Goal: Task Accomplishment & Management: Use online tool/utility

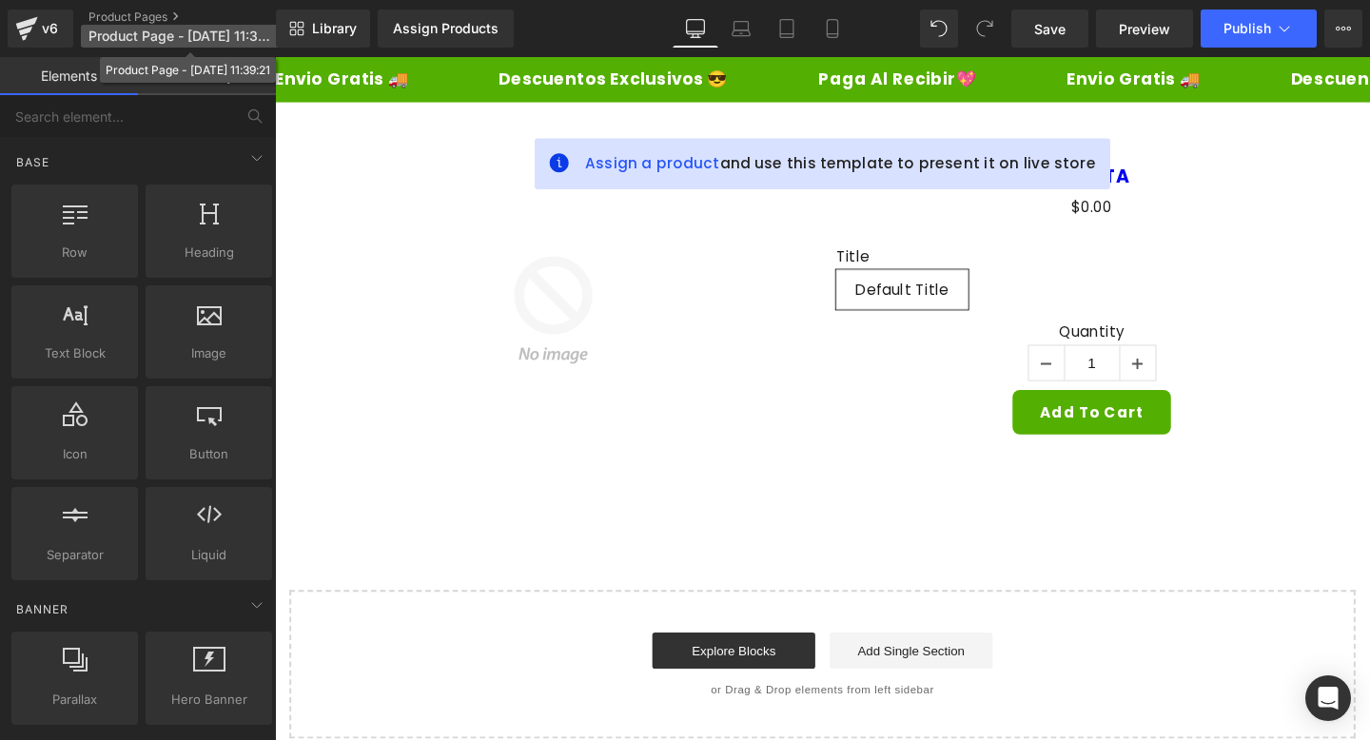
click at [217, 26] on p "Product Page - [DATE] 11:39:21" at bounding box center [190, 36] width 219 height 23
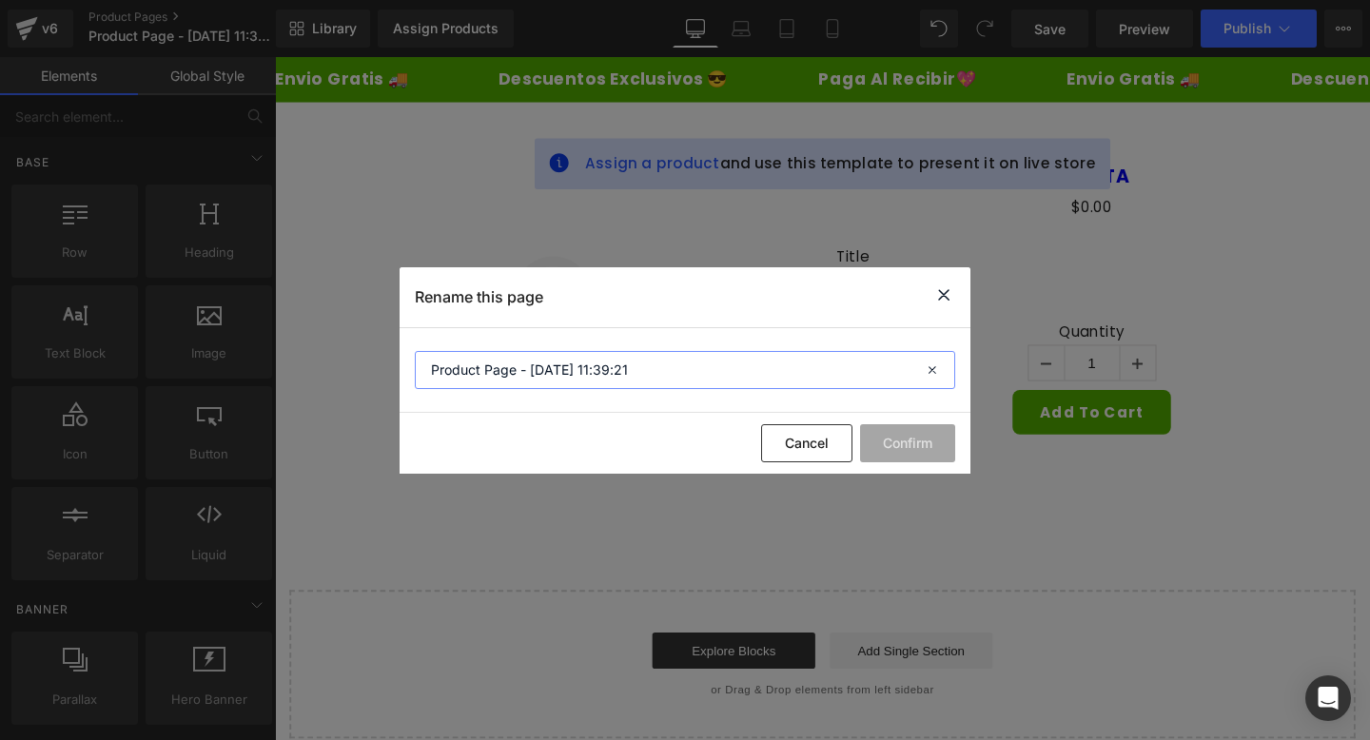
click at [611, 368] on input "Product Page - [DATE] 11:39:21" at bounding box center [685, 370] width 541 height 38
type input "WHITE63"
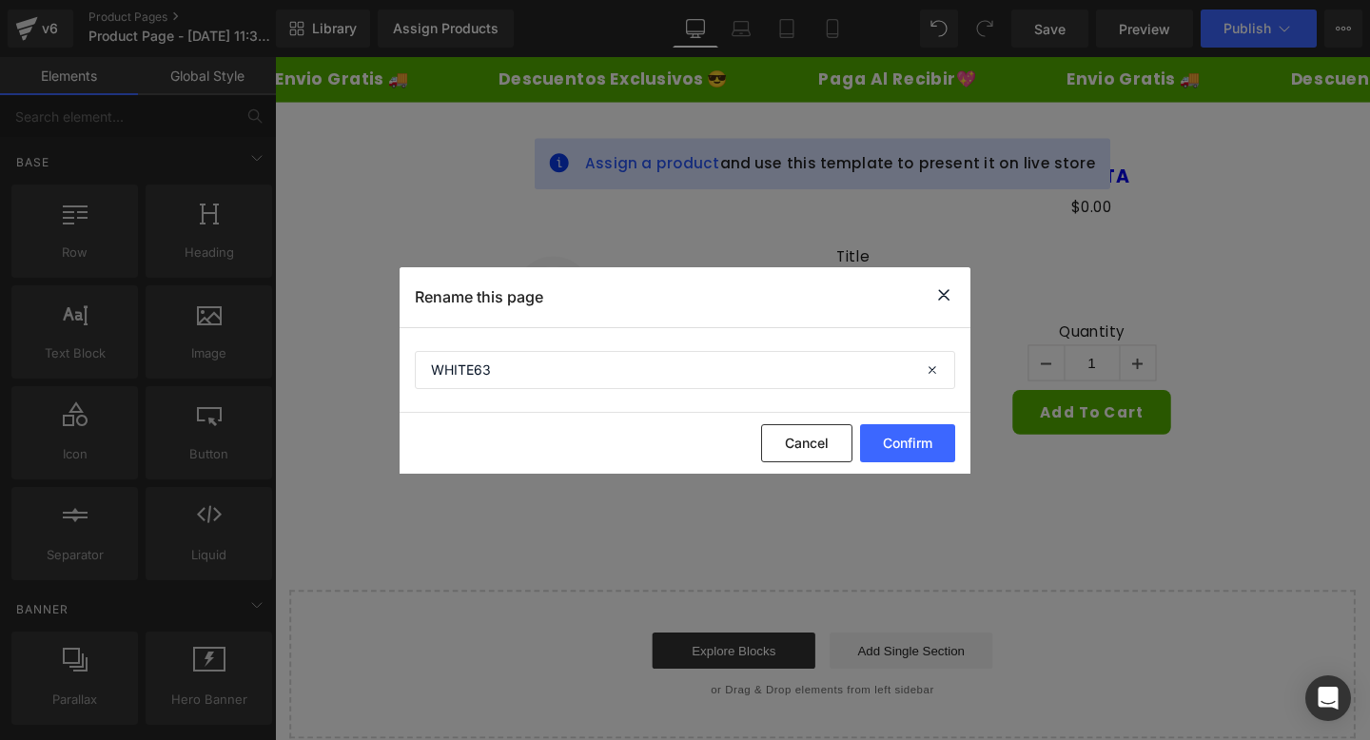
drag, startPoint x: 880, startPoint y: 443, endPoint x: 422, endPoint y: 32, distance: 615.4
click at [880, 443] on button "Confirm" at bounding box center [907, 443] width 95 height 38
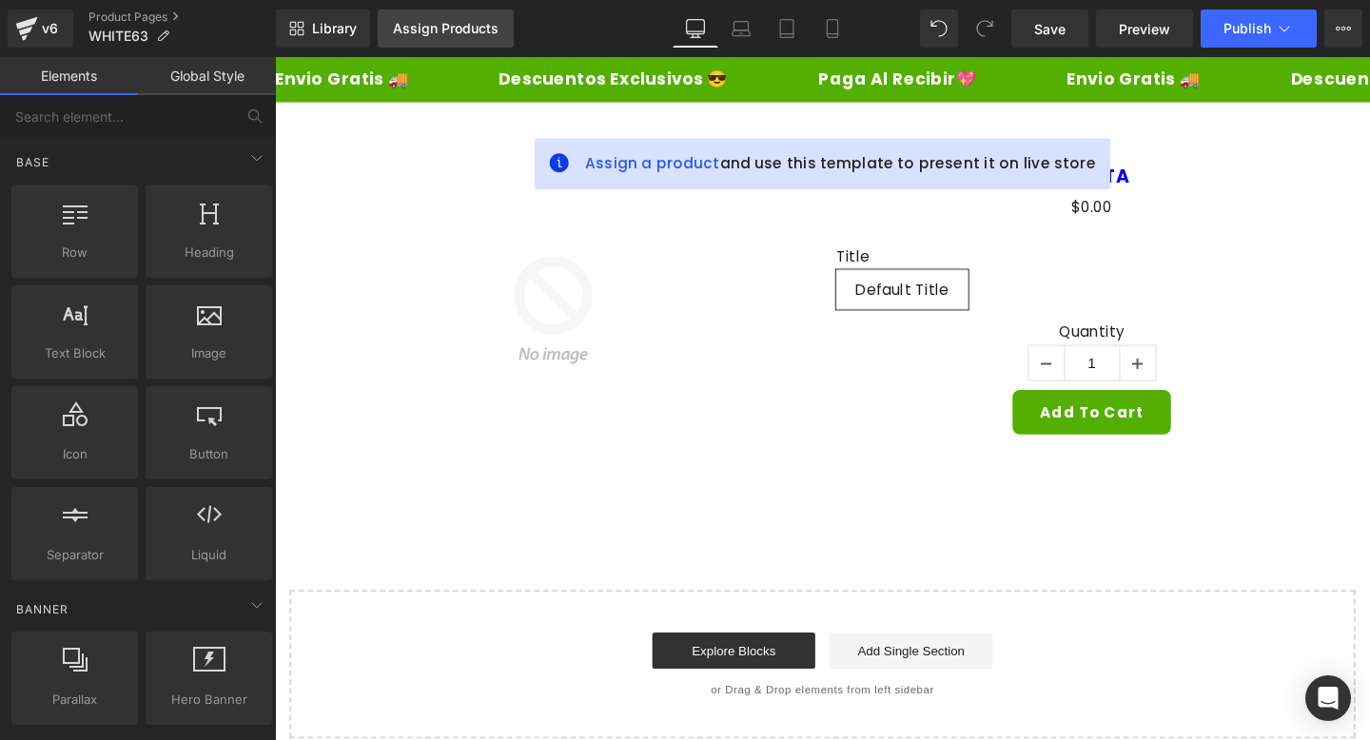
click at [417, 19] on link "Assign Products" at bounding box center [446, 29] width 136 height 38
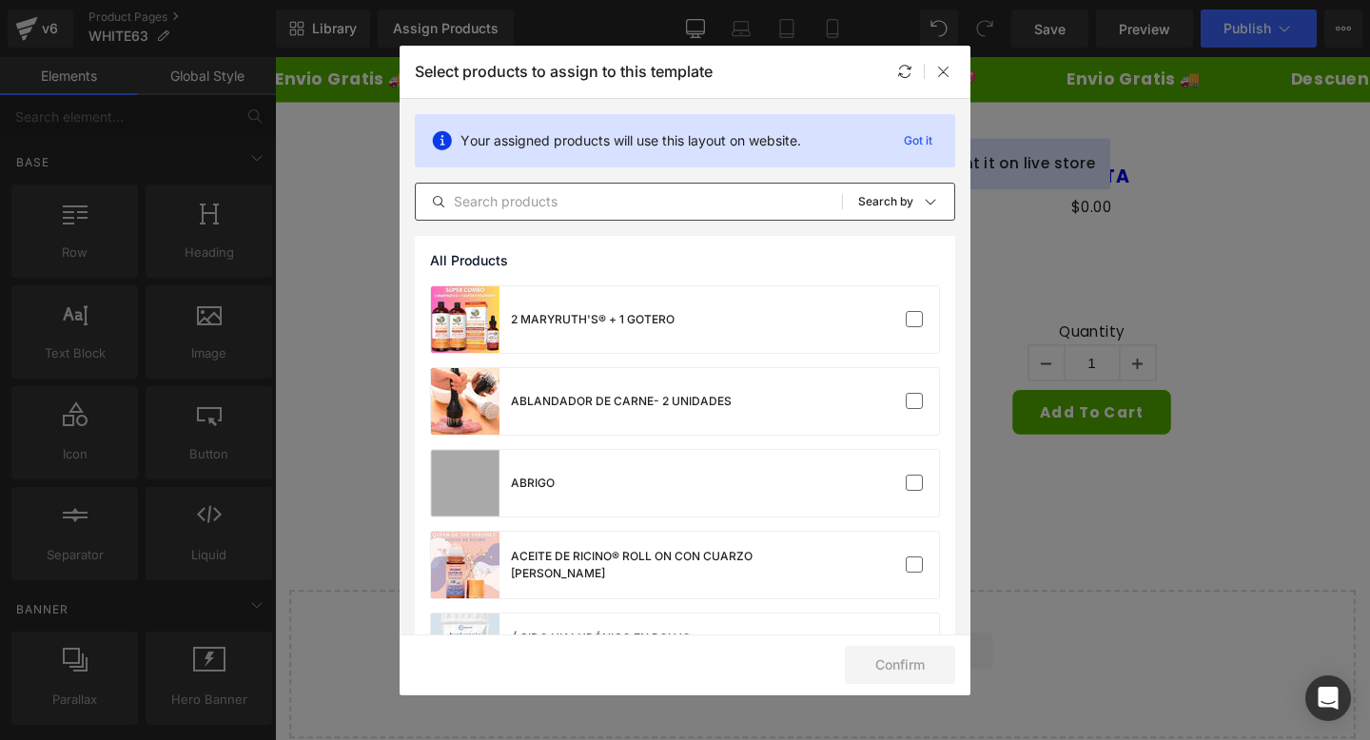
click at [621, 208] on input "text" at bounding box center [629, 201] width 426 height 23
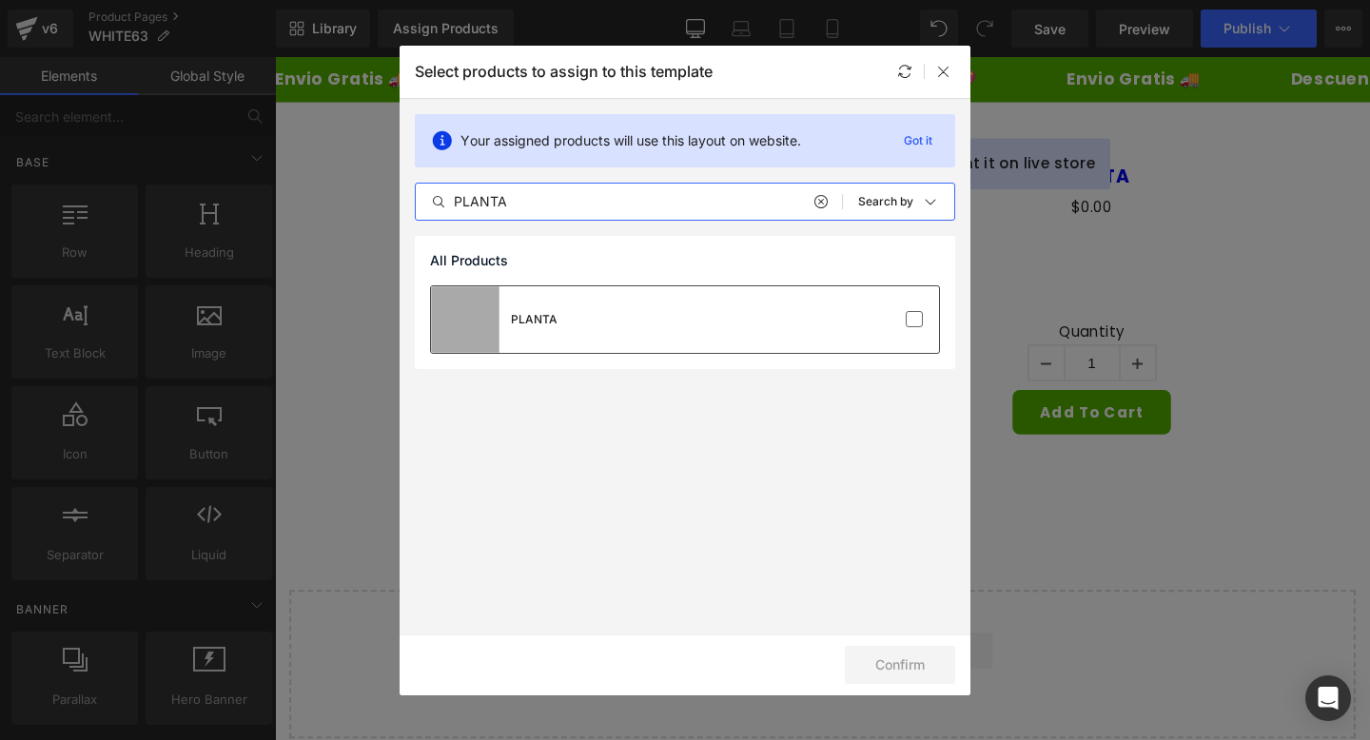
type input "PLANTA"
click at [804, 323] on div "PLANTA" at bounding box center [685, 319] width 508 height 67
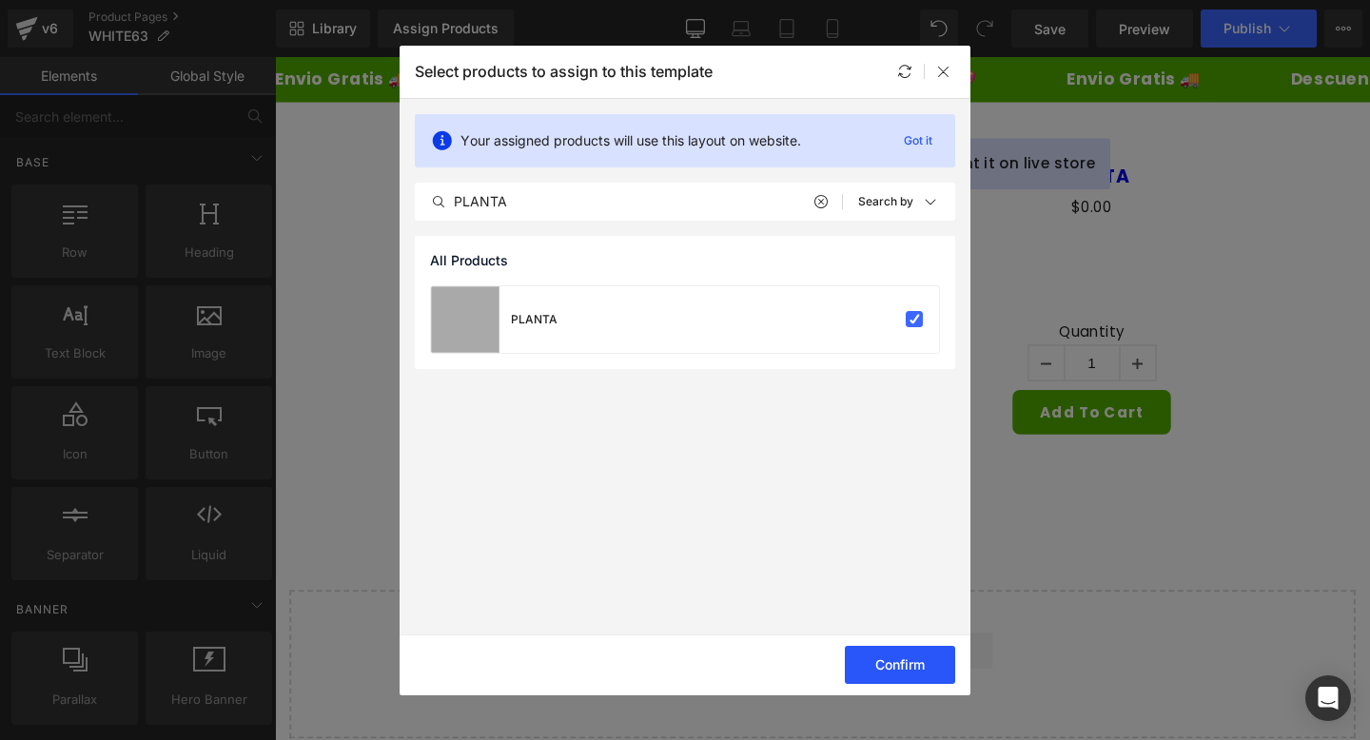
click at [915, 672] on button "Confirm" at bounding box center [900, 665] width 110 height 38
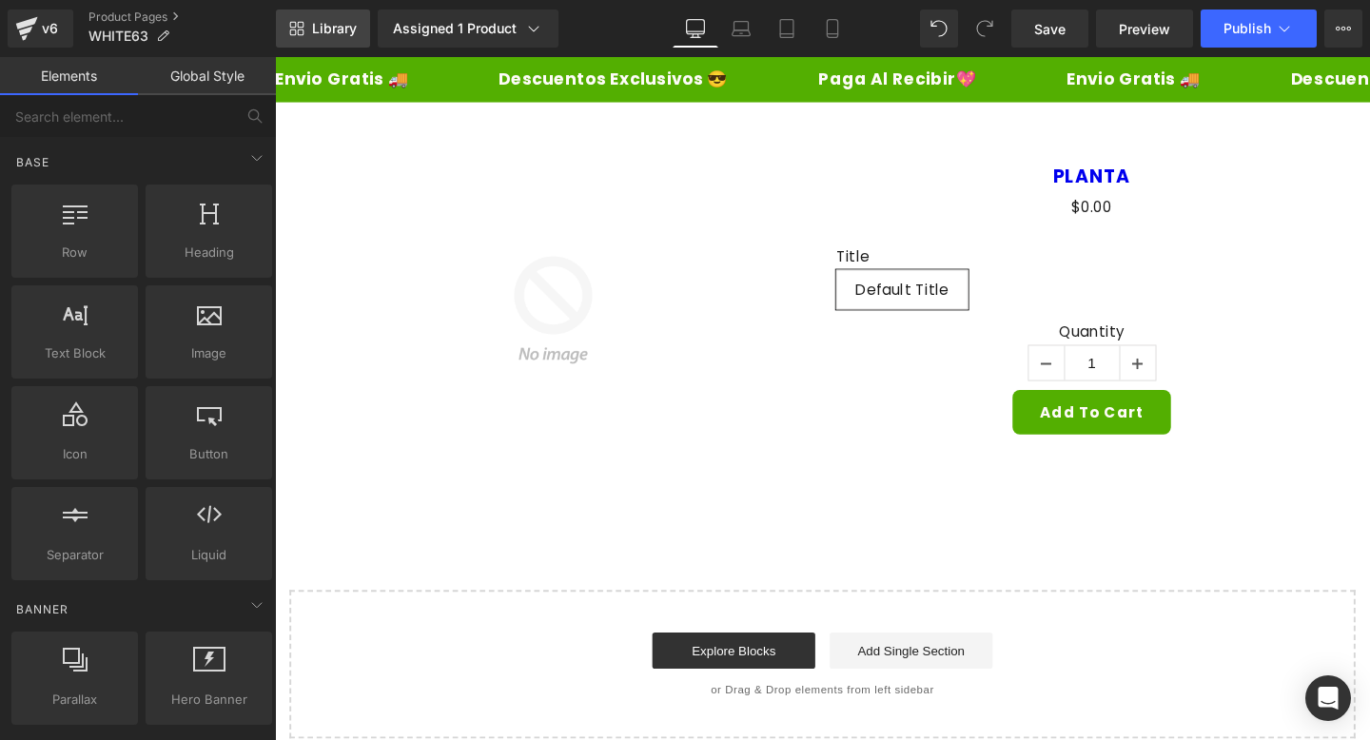
click at [335, 44] on link "Library" at bounding box center [323, 29] width 94 height 38
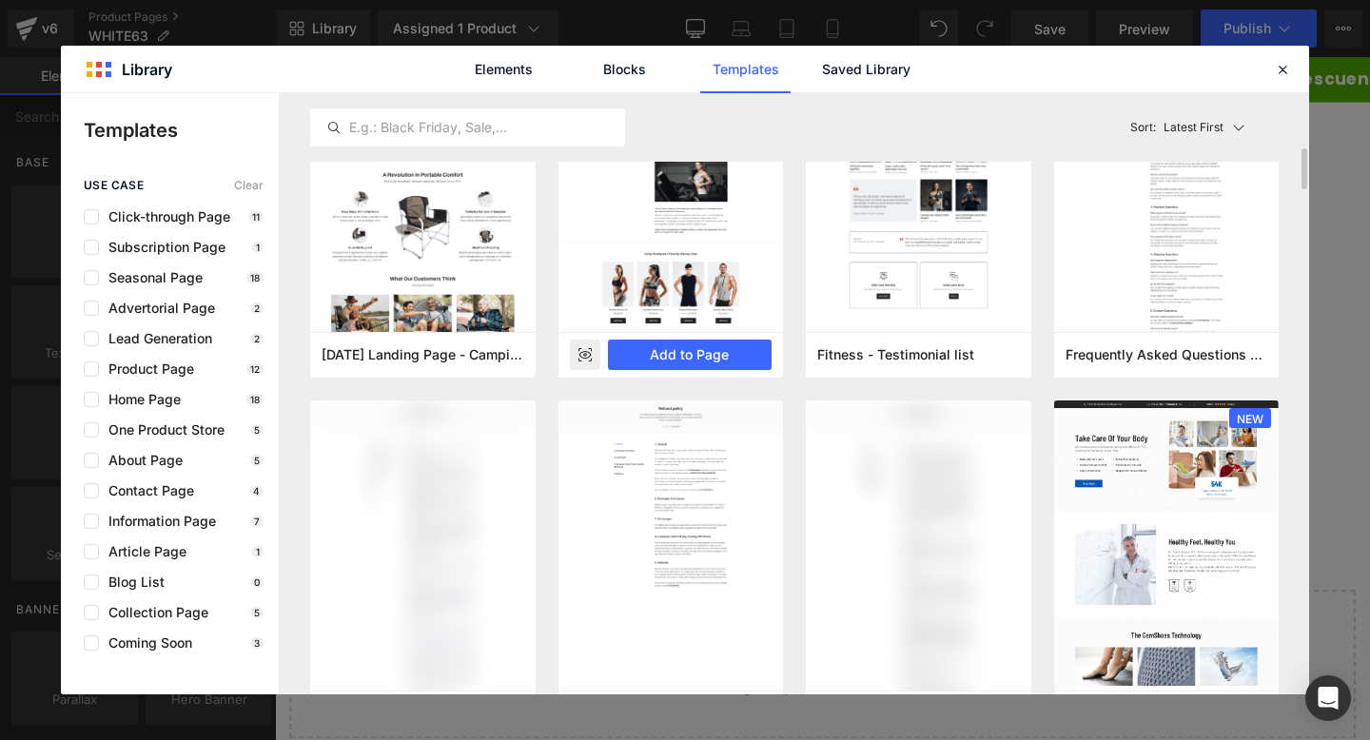
scroll to position [471, 0]
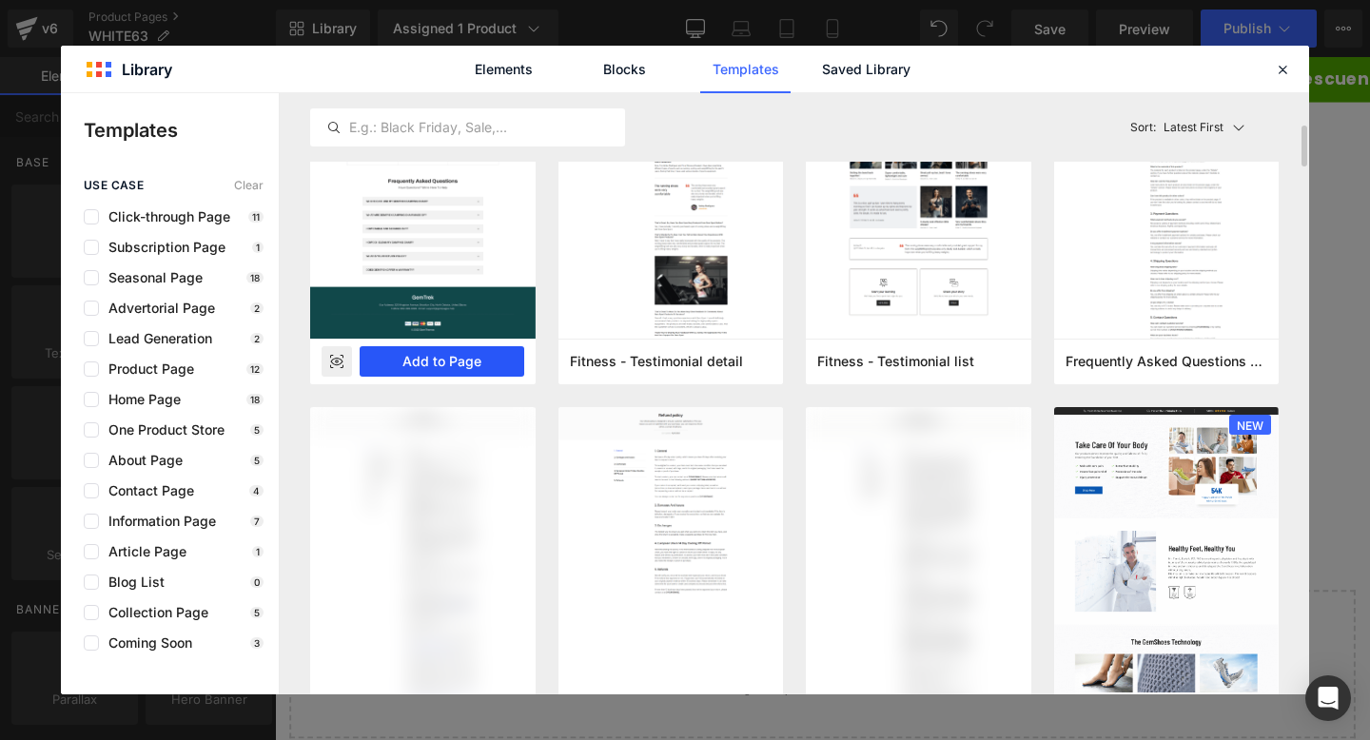
click at [471, 351] on button "Add to Page" at bounding box center [442, 361] width 165 height 30
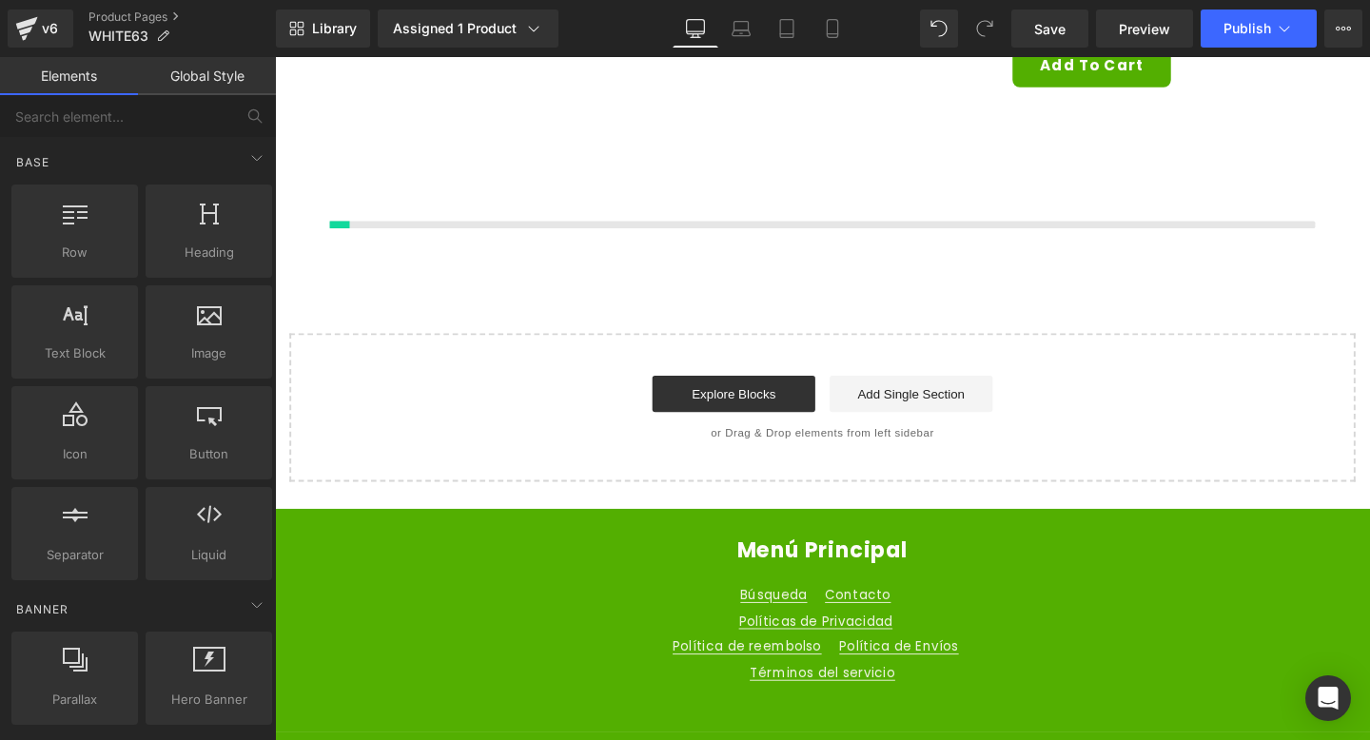
scroll to position [365, 0]
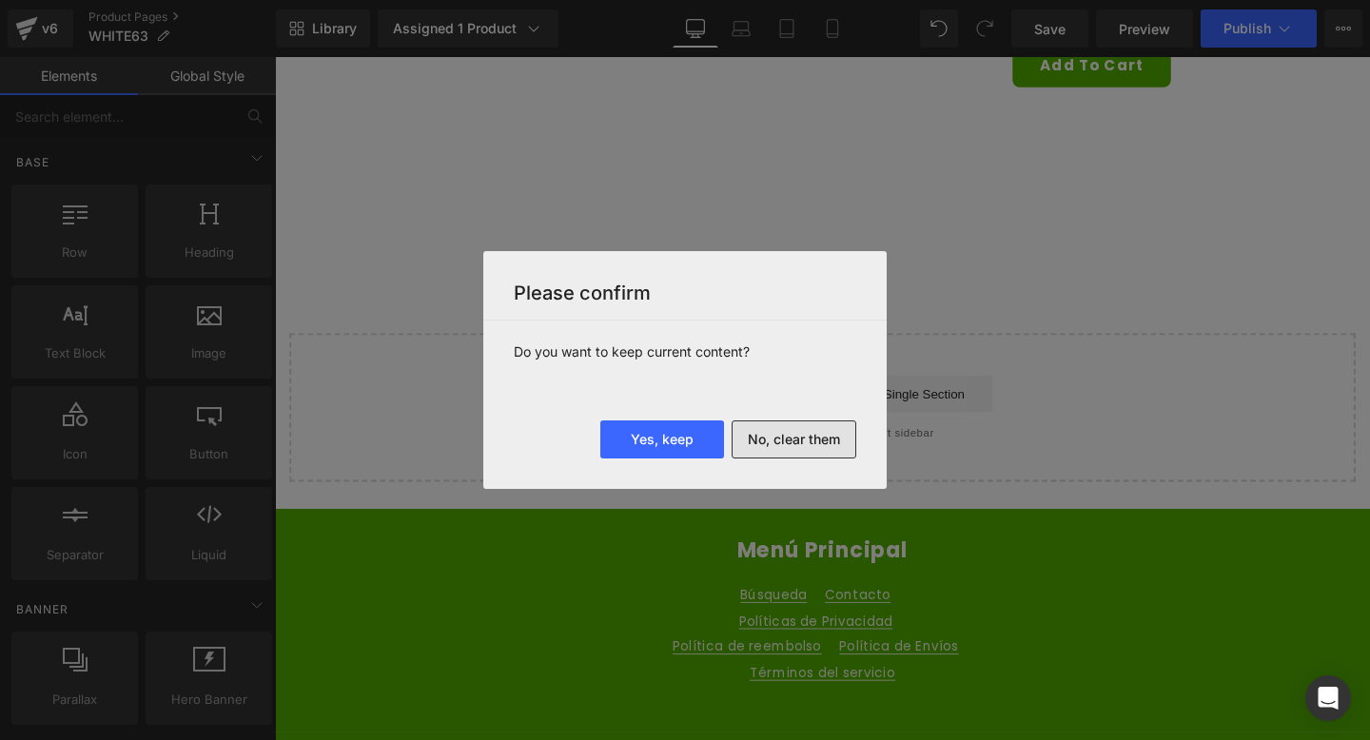
click at [828, 439] on button "No, clear them" at bounding box center [794, 440] width 125 height 38
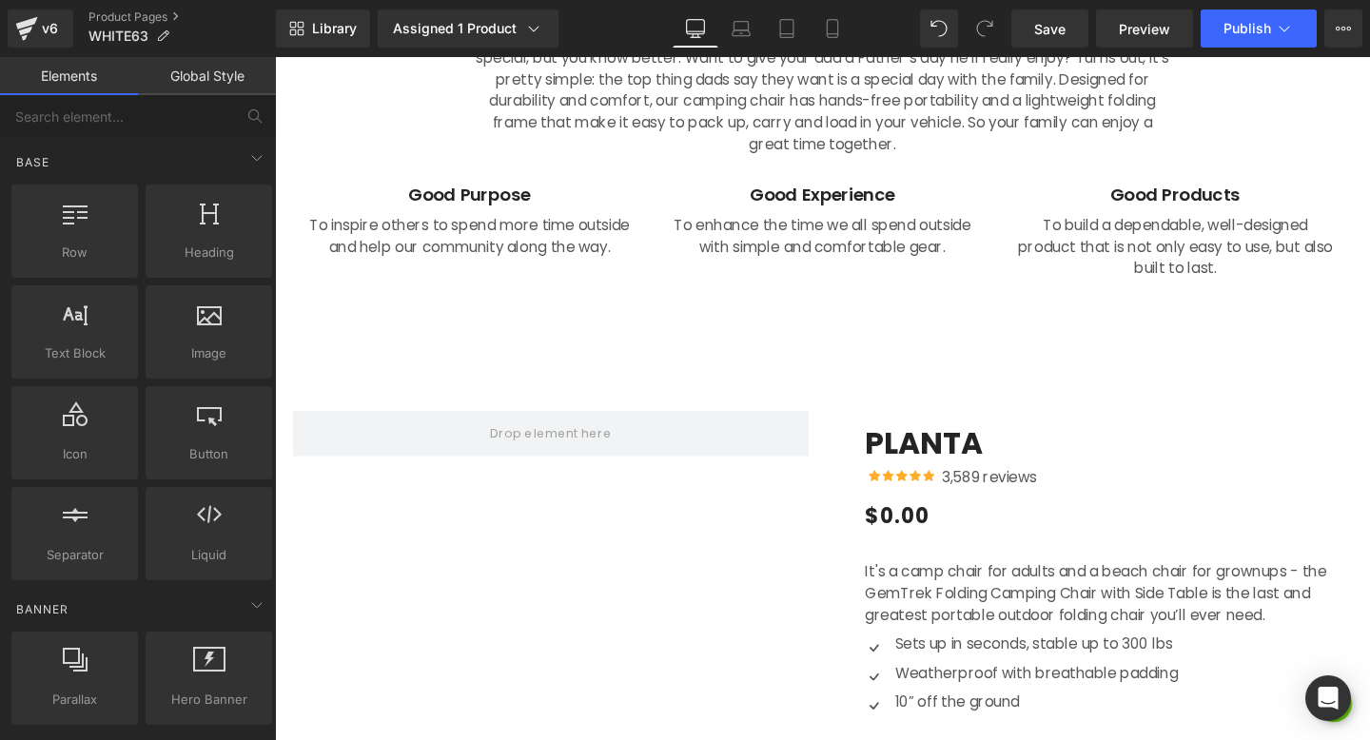
scroll to position [2513, 0]
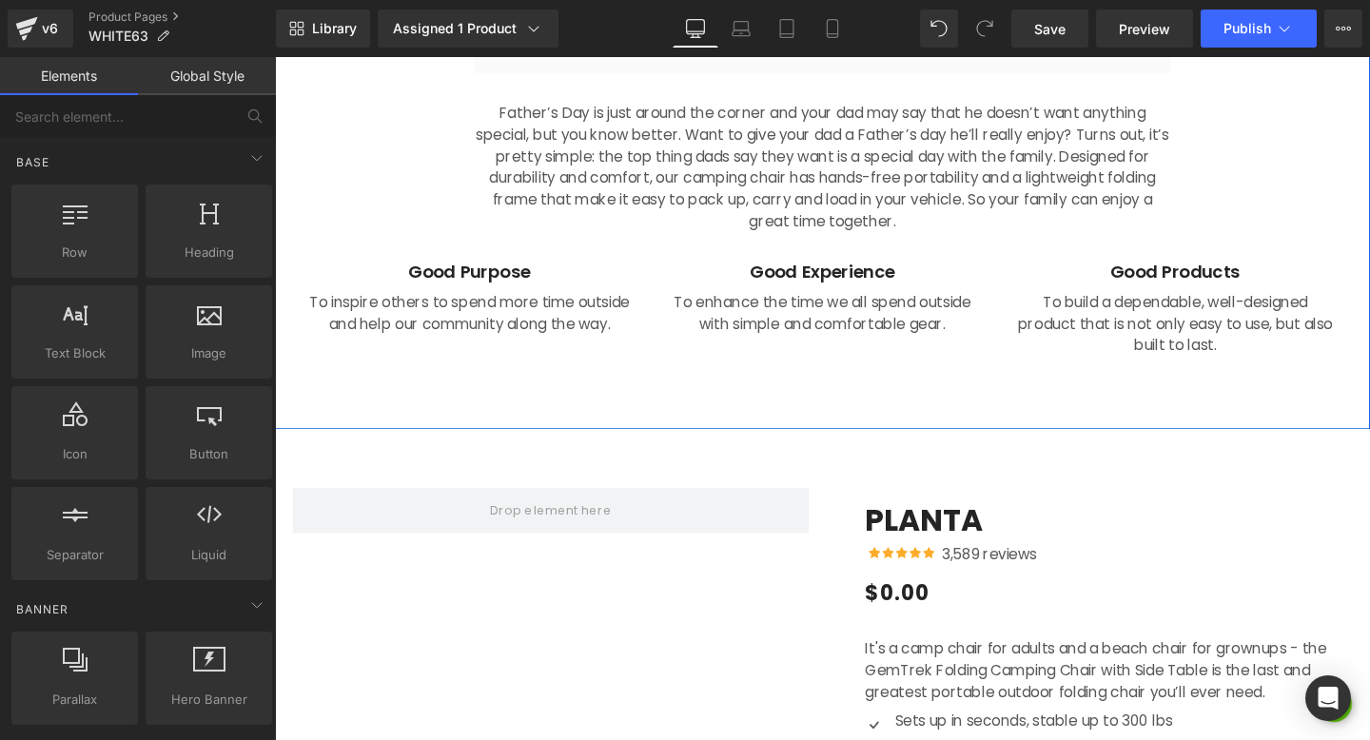
click at [703, 395] on div "Image Our Products Are Built For Good Heading So Your Father and Your Family Ca…" at bounding box center [851, 9] width 1152 height 878
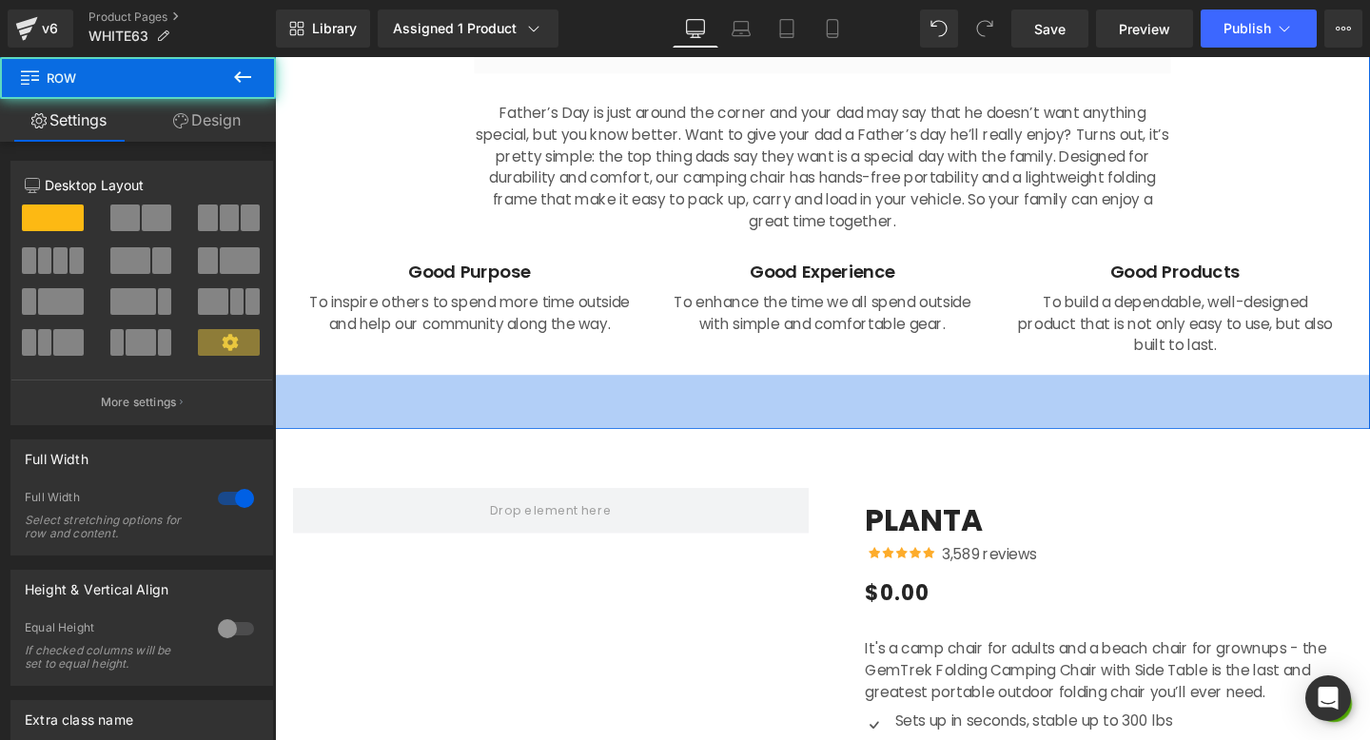
click at [275, 57] on div at bounding box center [275, 57] width 0 height 0
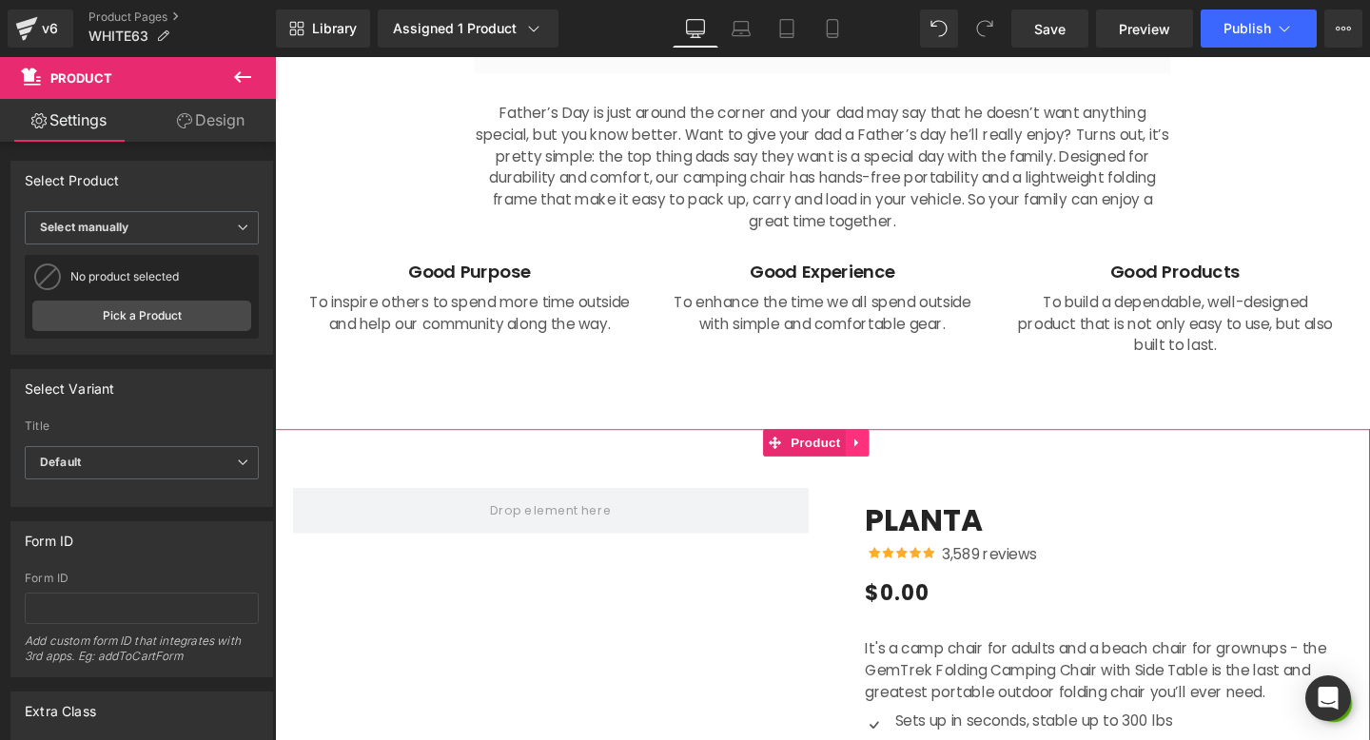
click at [880, 462] on icon at bounding box center [886, 462] width 13 height 14
click at [902, 462] on icon at bounding box center [899, 462] width 13 height 13
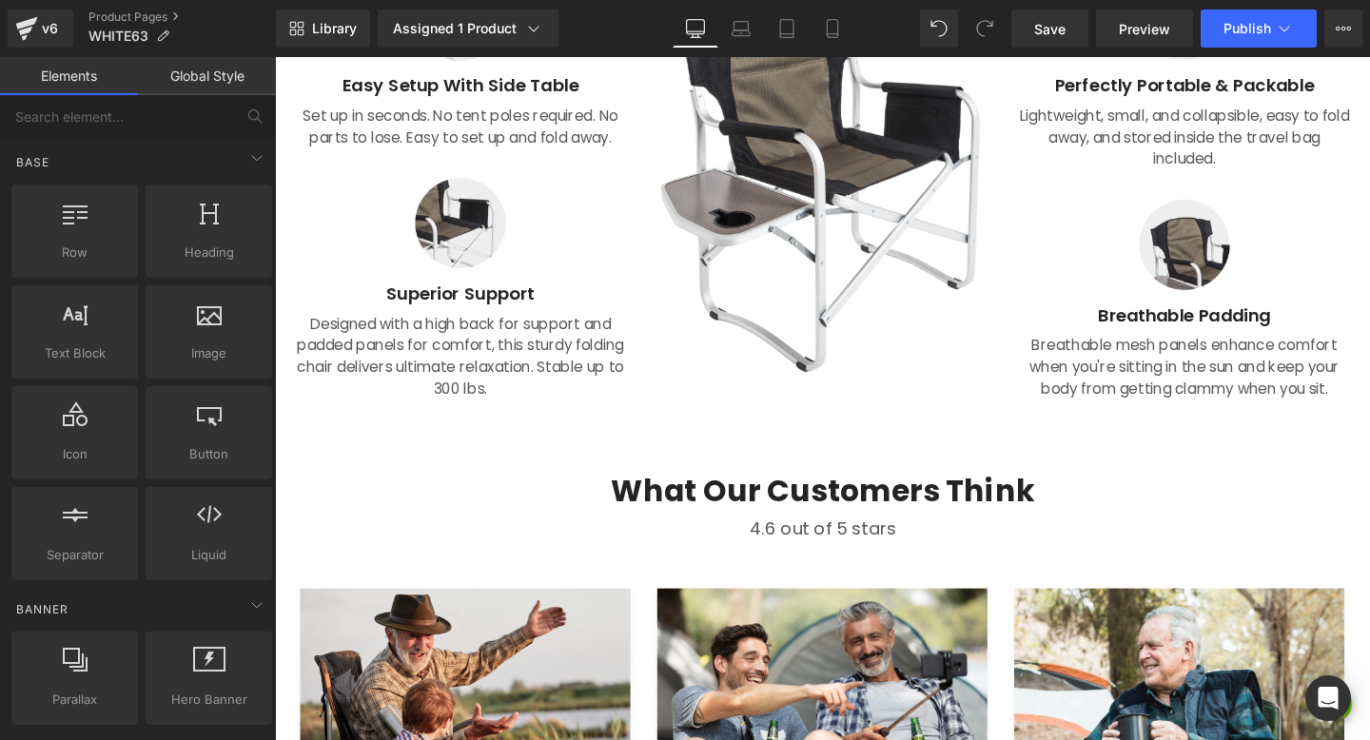
scroll to position [840, 0]
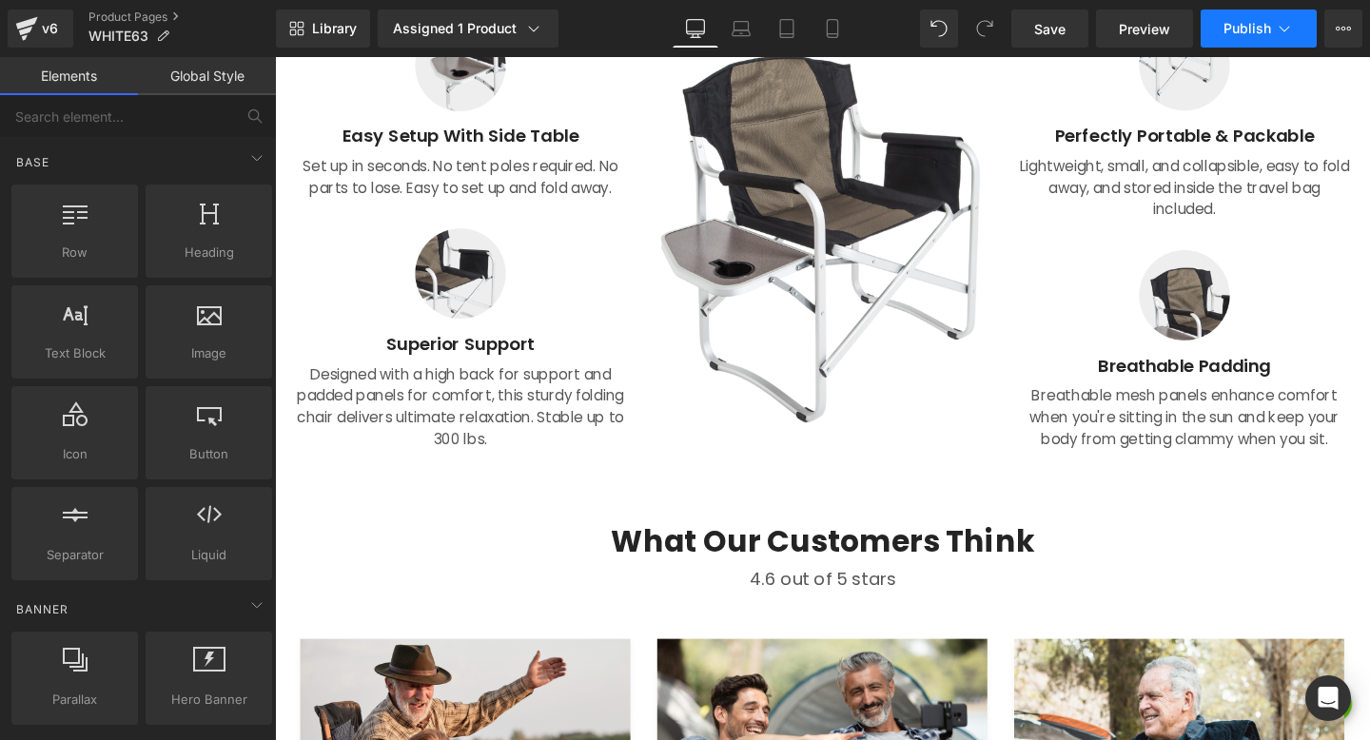
click at [1236, 38] on button "Publish" at bounding box center [1259, 29] width 116 height 38
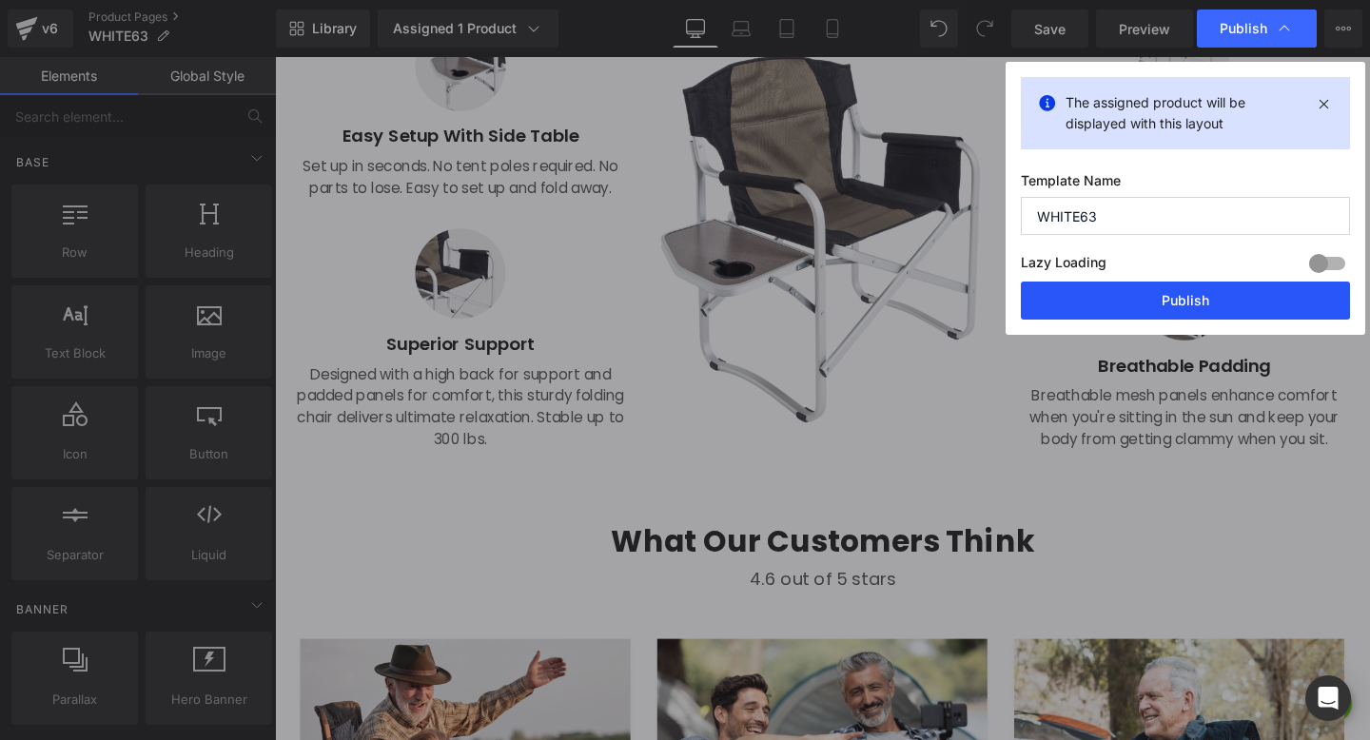
click at [1241, 293] on button "Publish" at bounding box center [1185, 301] width 329 height 38
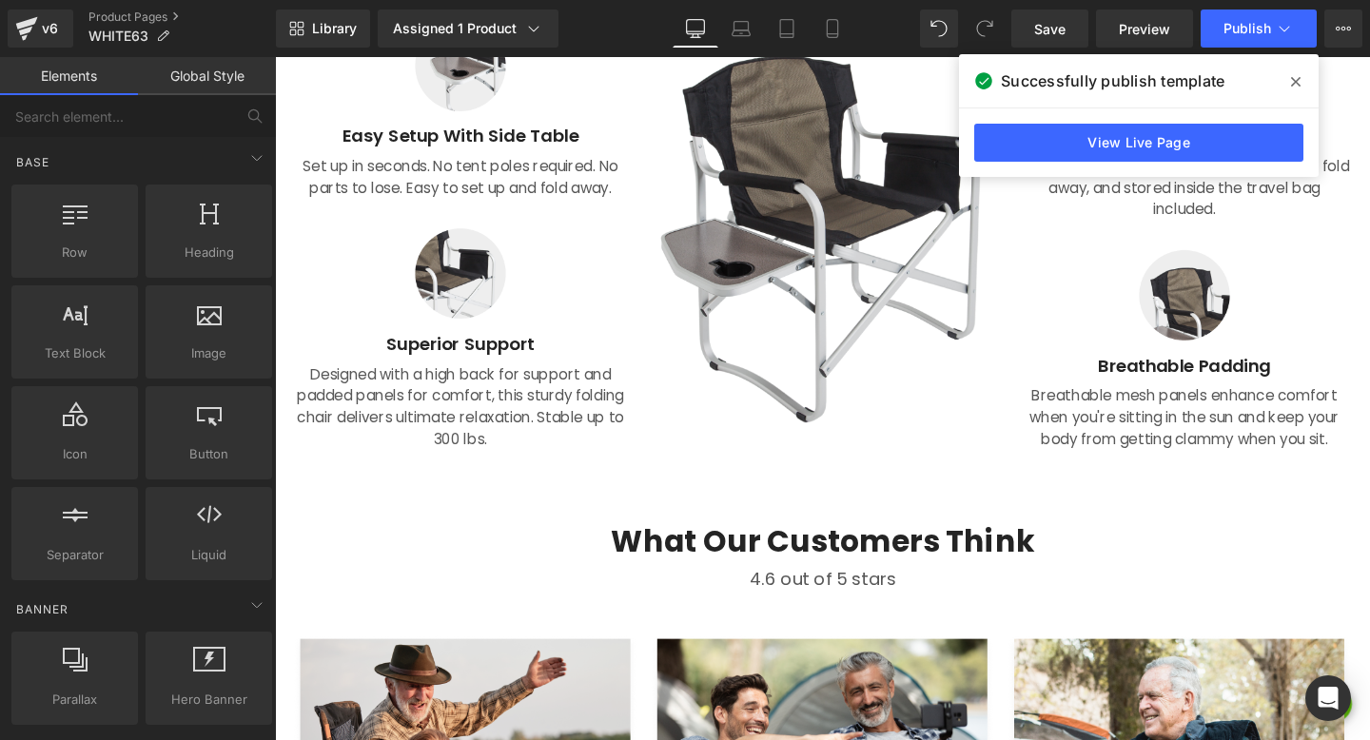
click at [967, 98] on div "Successfully publish template" at bounding box center [1139, 80] width 360 height 53
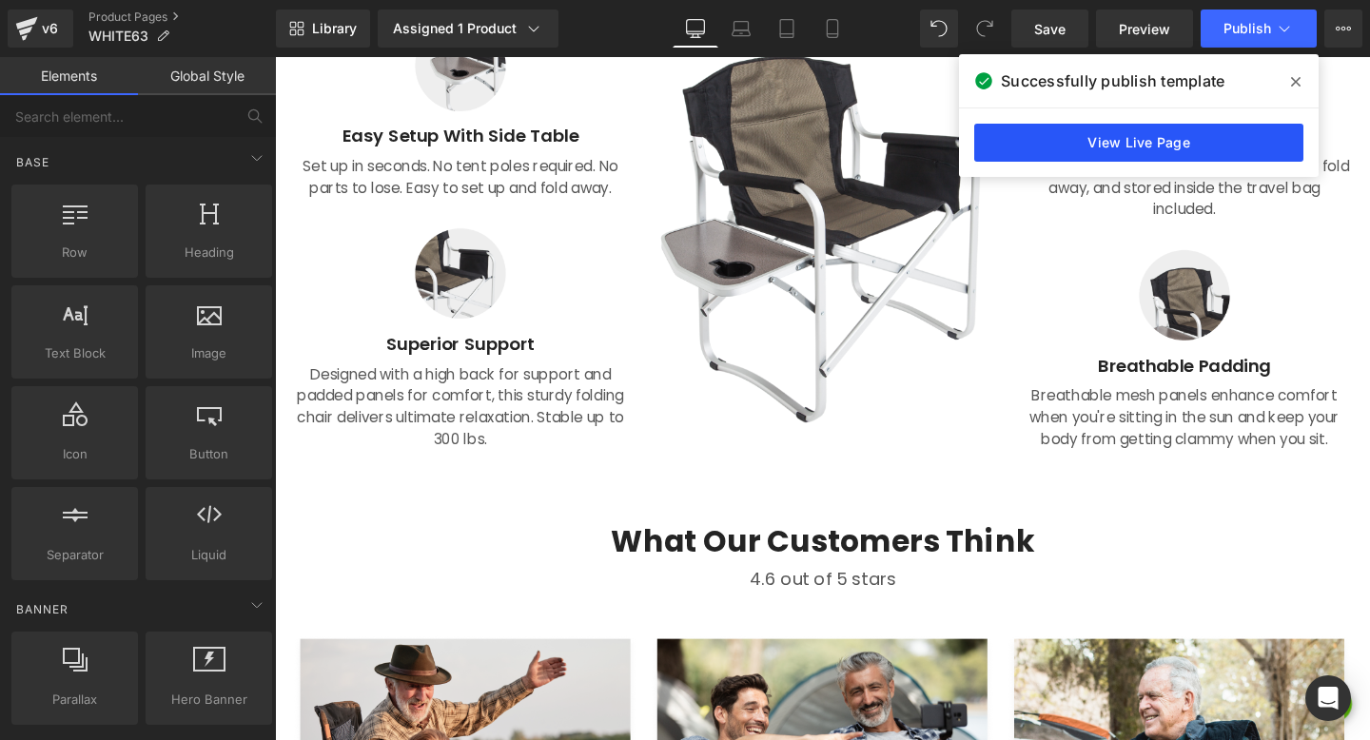
click at [1088, 136] on link "View Live Page" at bounding box center [1139, 143] width 329 height 38
